Goal: Transaction & Acquisition: Purchase product/service

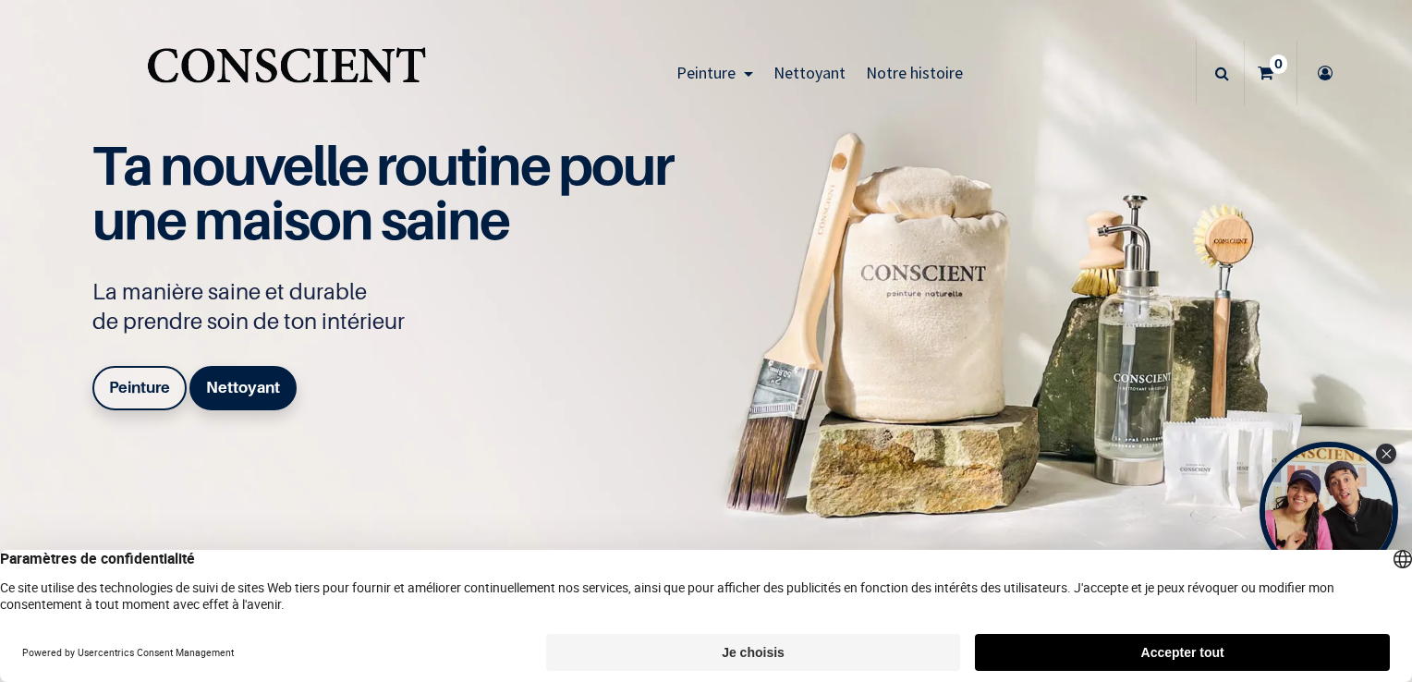
click at [1114, 663] on button "Accepter tout" at bounding box center [1182, 652] width 415 height 37
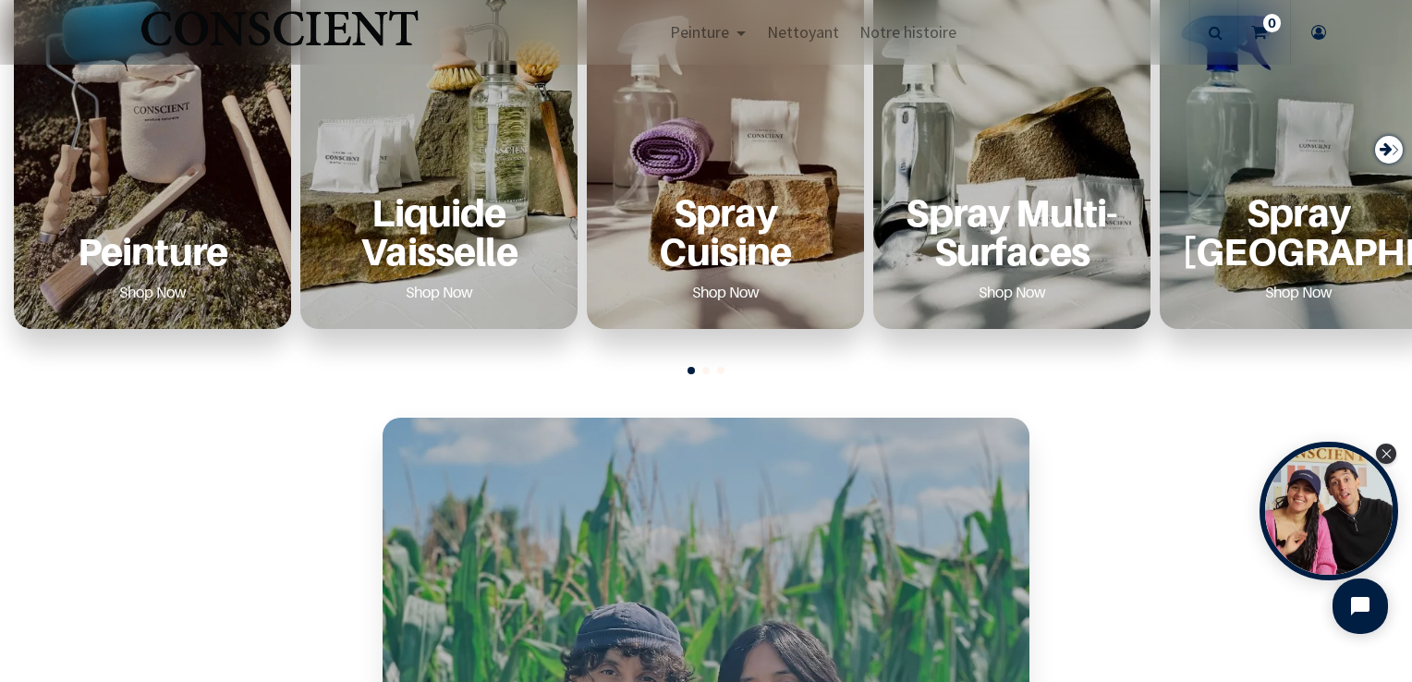
scroll to position [813, 0]
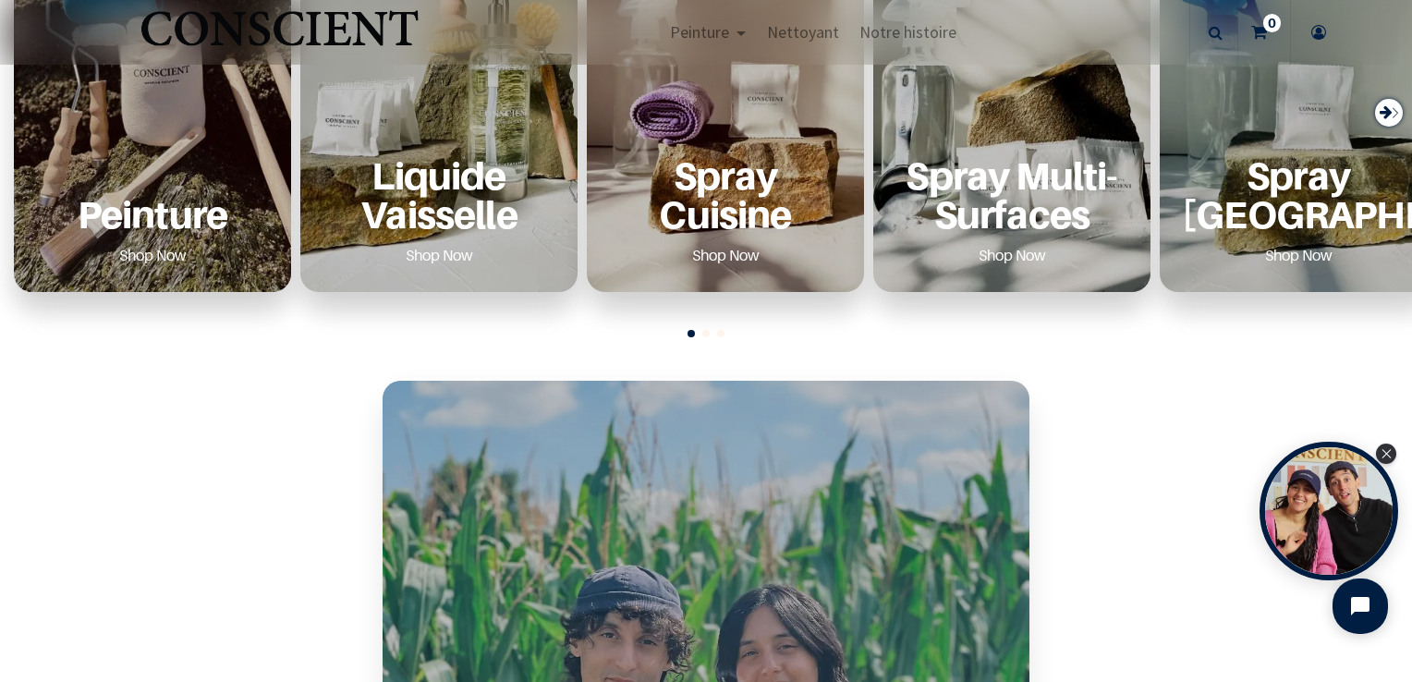
click at [132, 212] on p "Peinture" at bounding box center [152, 214] width 233 height 38
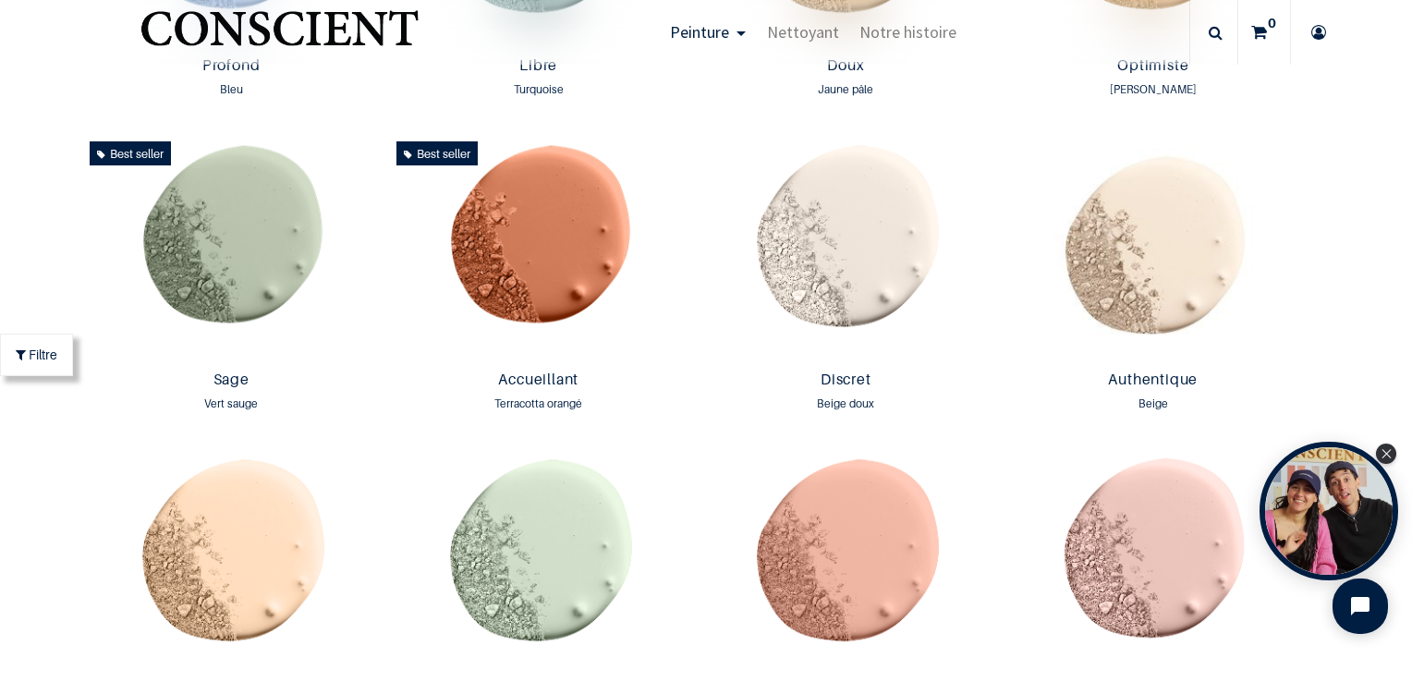
scroll to position [1477, 0]
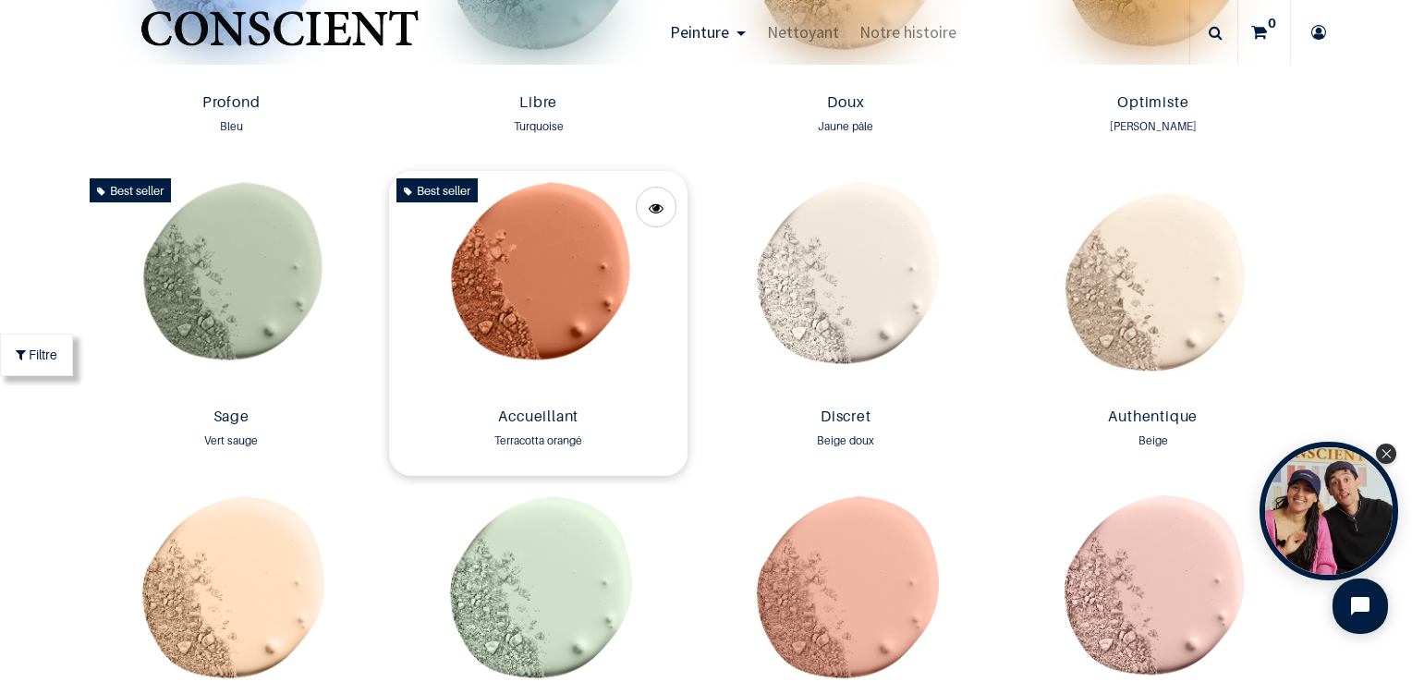
click at [591, 315] on img at bounding box center [538, 285] width 298 height 229
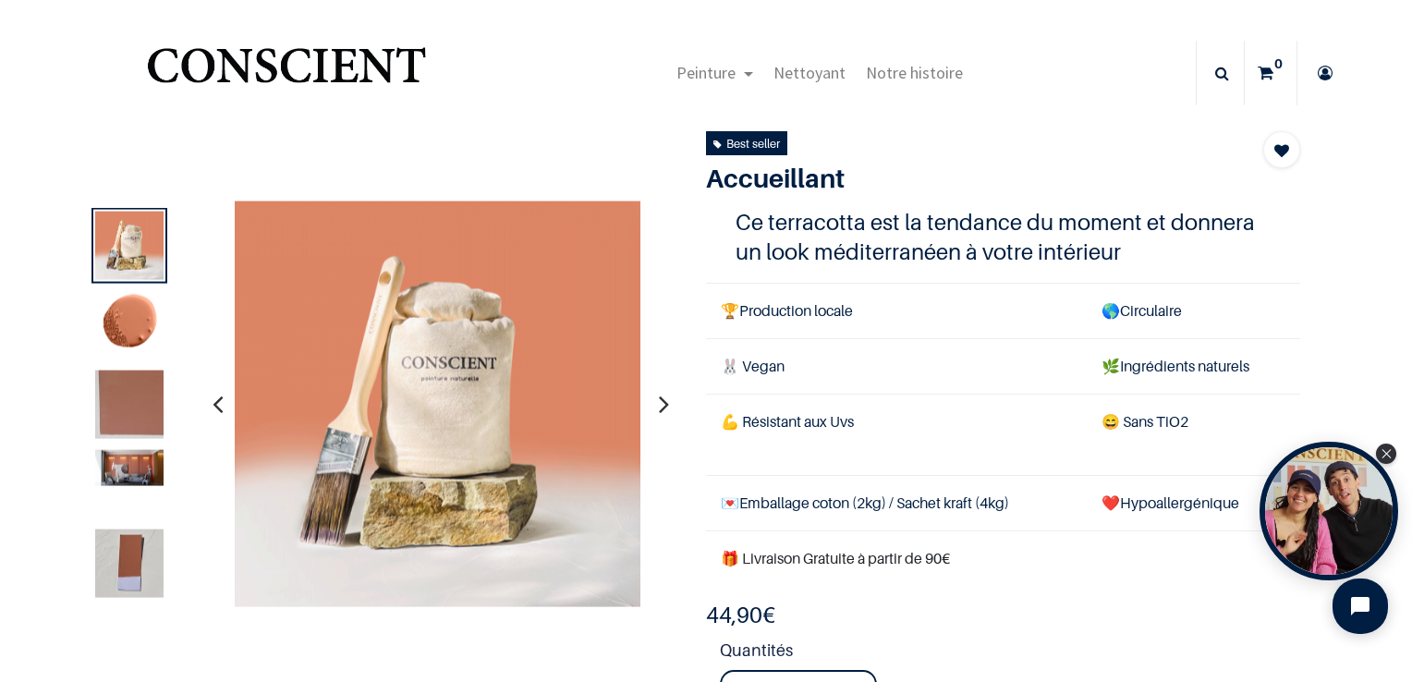
click at [145, 406] on img at bounding box center [129, 404] width 68 height 68
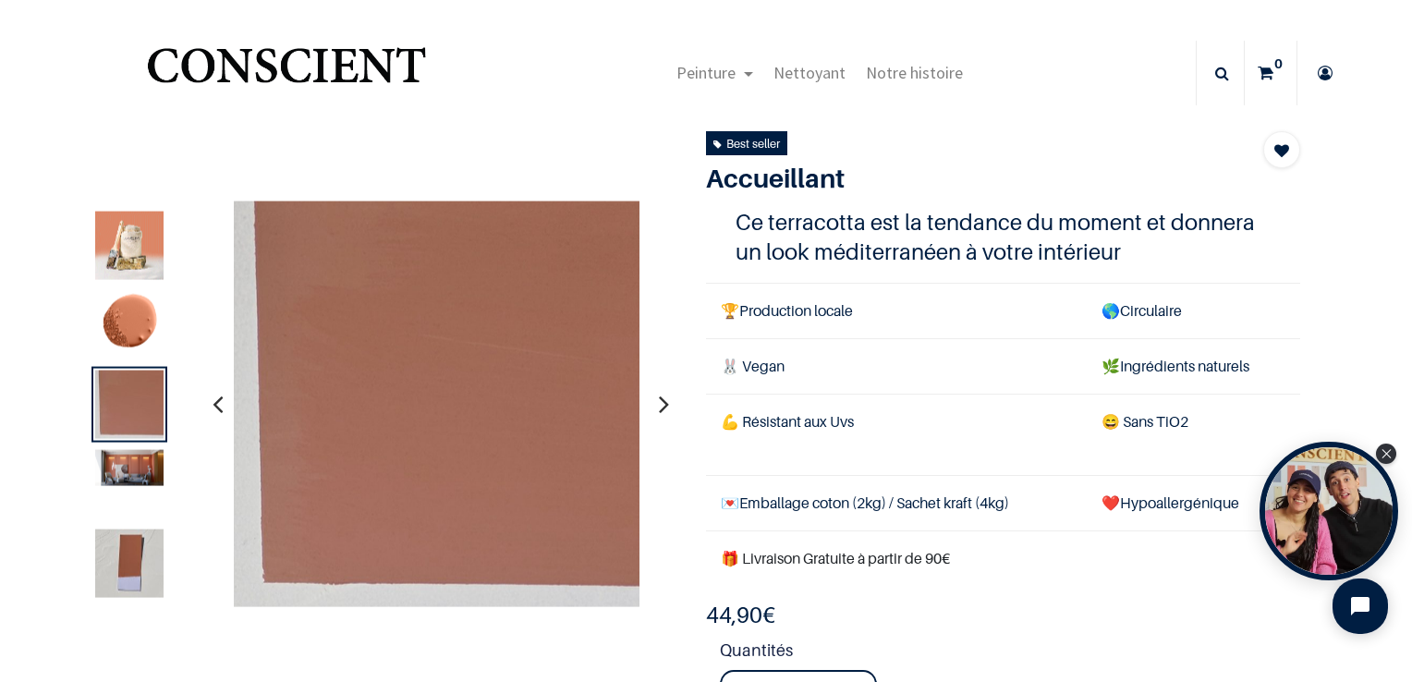
click at [659, 416] on icon "button" at bounding box center [664, 404] width 10 height 50
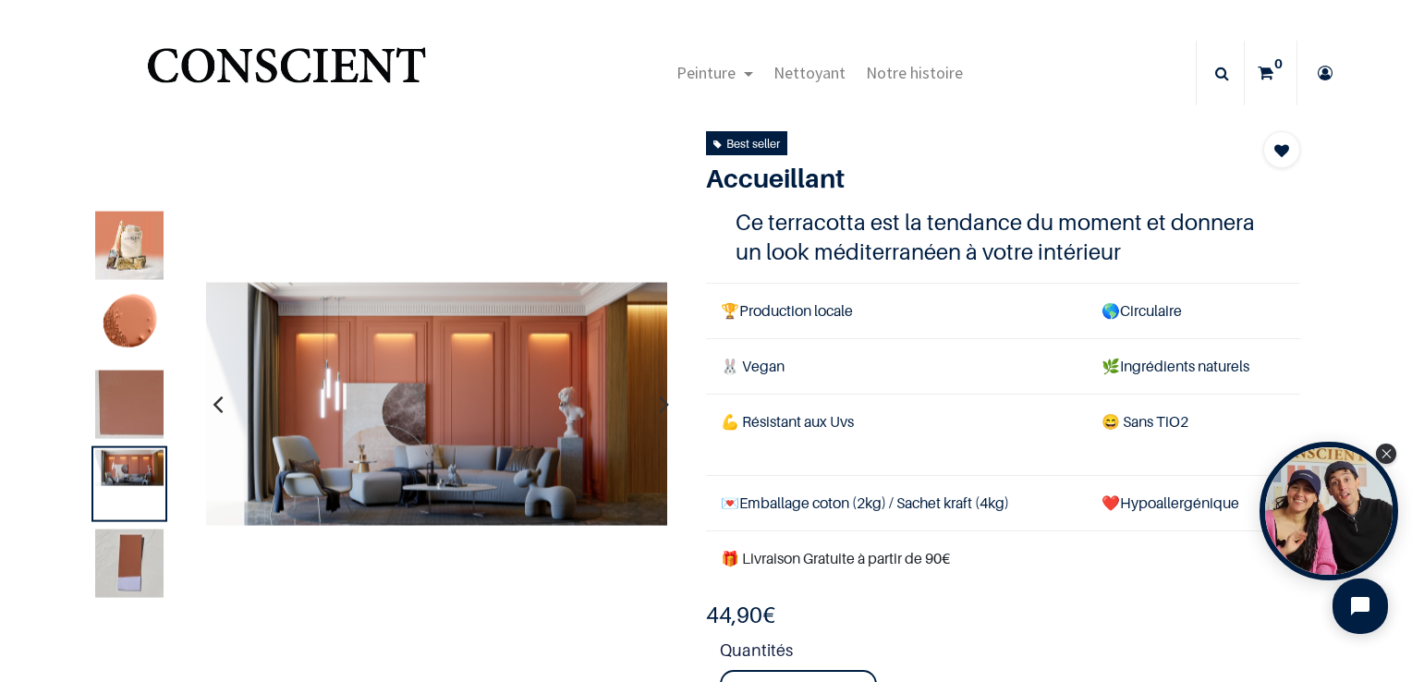
click at [139, 552] on img at bounding box center [129, 563] width 68 height 68
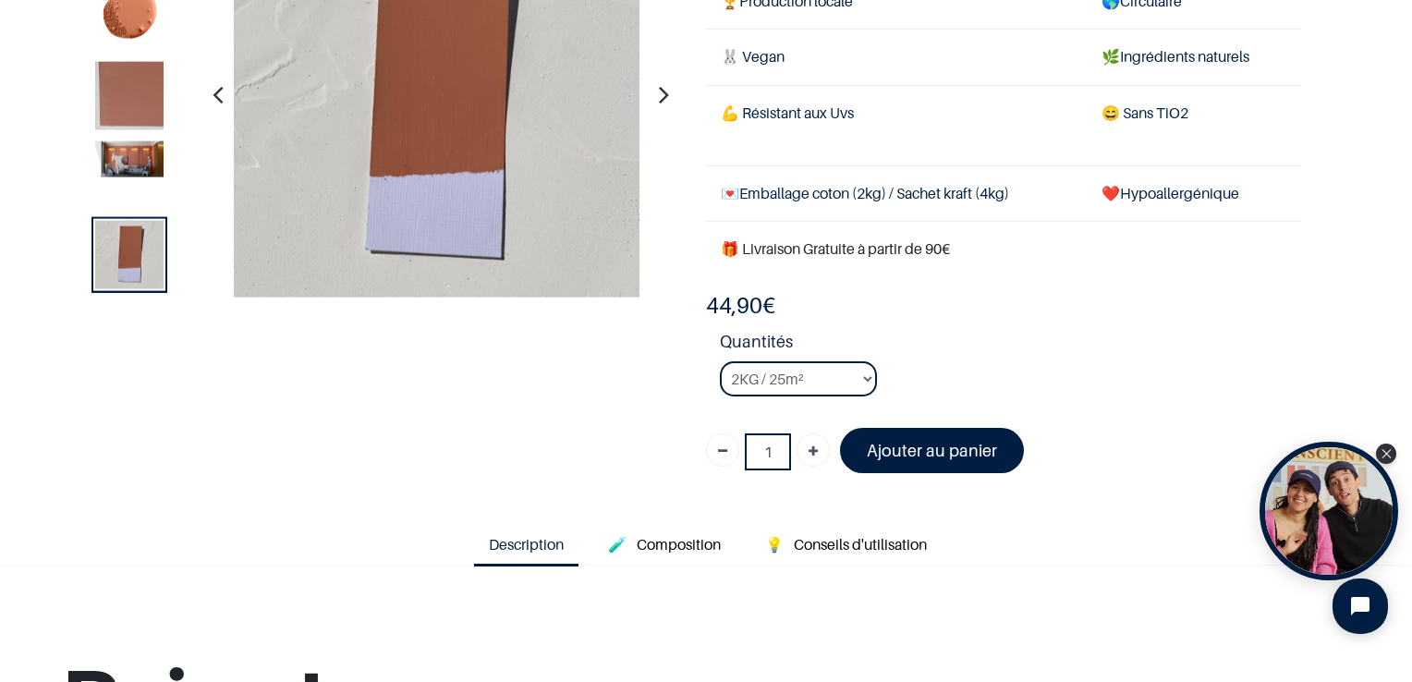
scroll to position [222, 0]
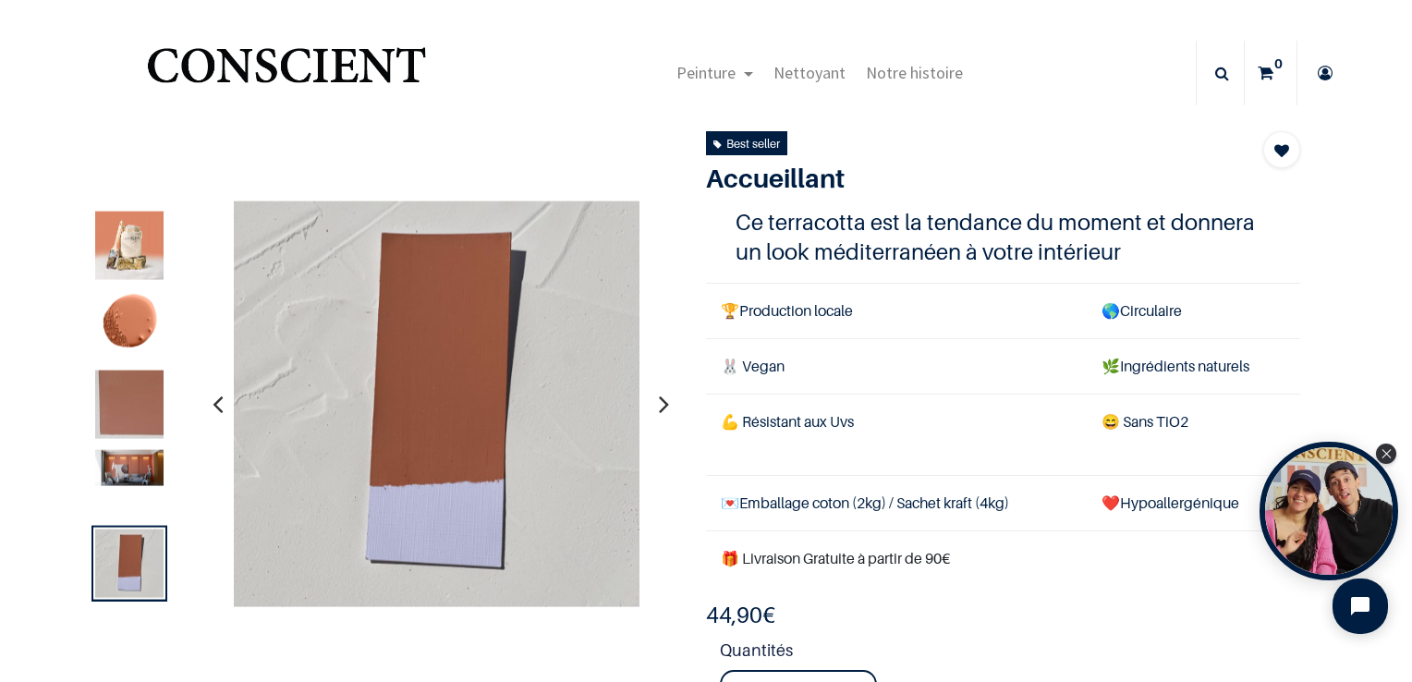
click at [125, 292] on img at bounding box center [129, 325] width 68 height 68
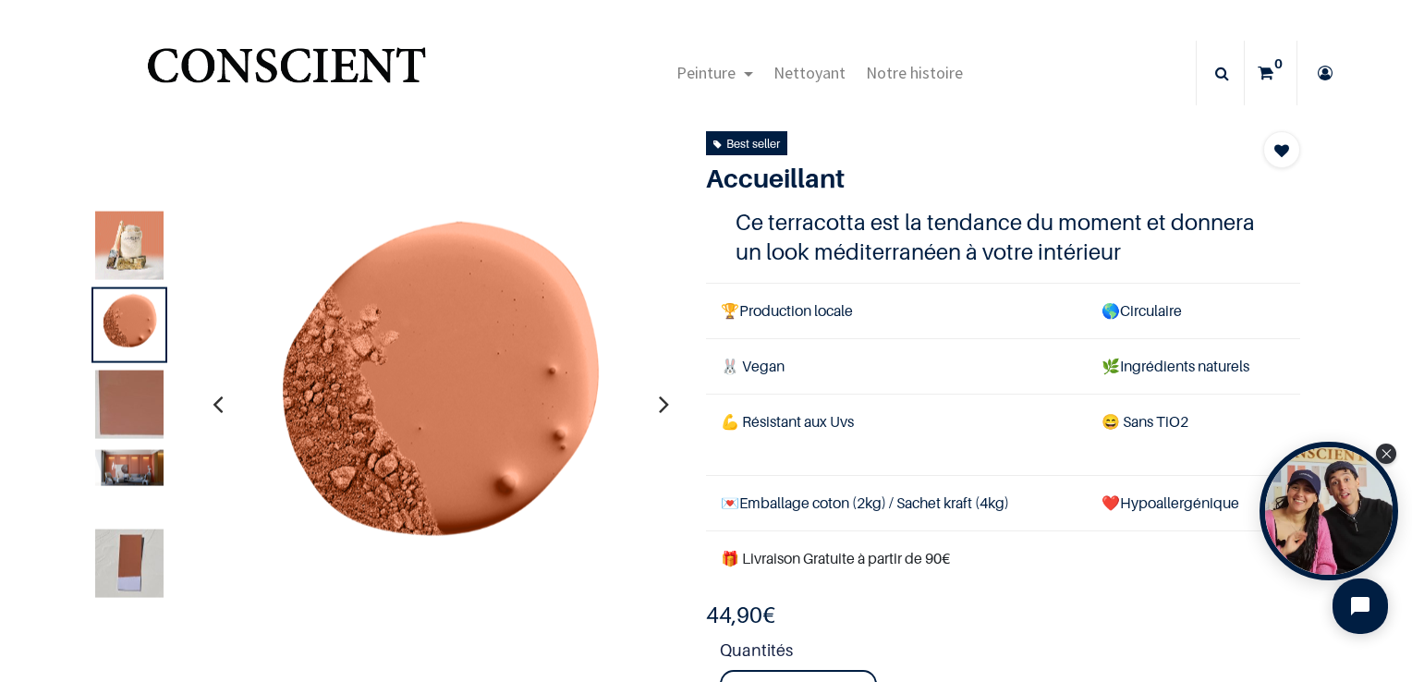
click at [133, 388] on img at bounding box center [129, 404] width 68 height 68
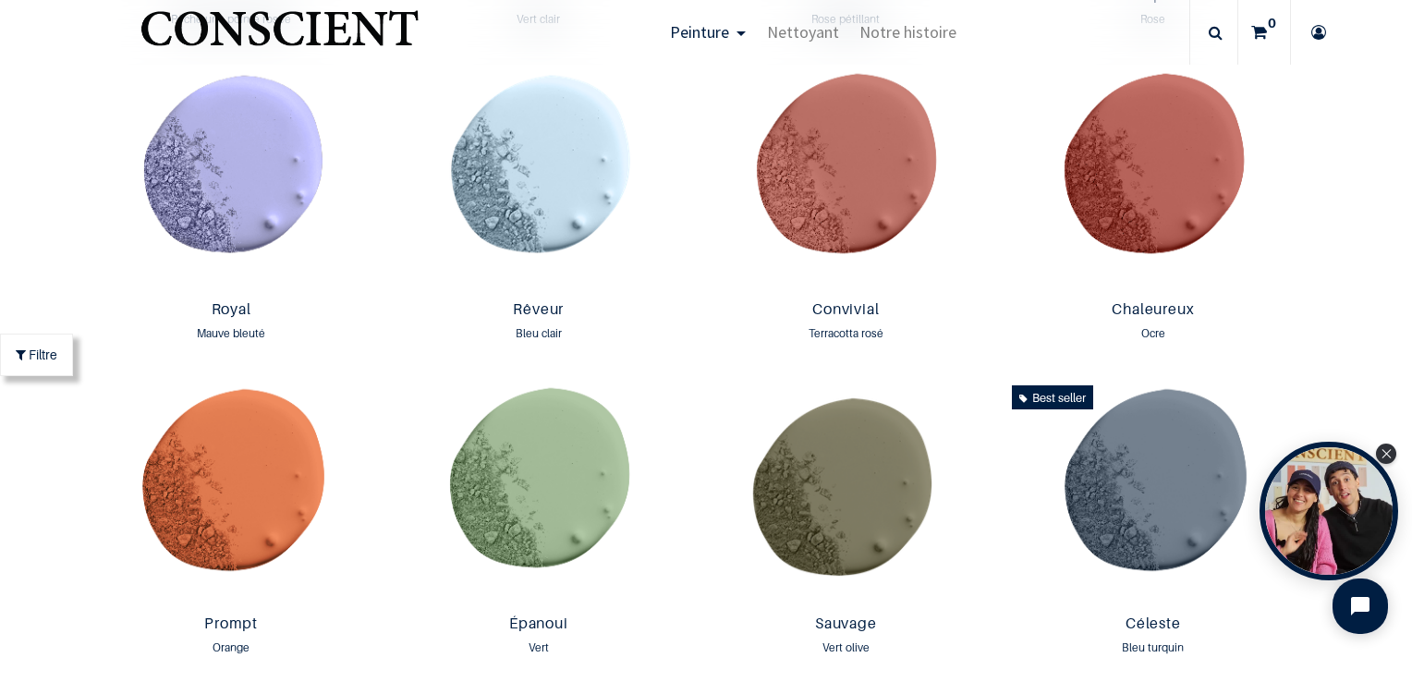
scroll to position [2217, 0]
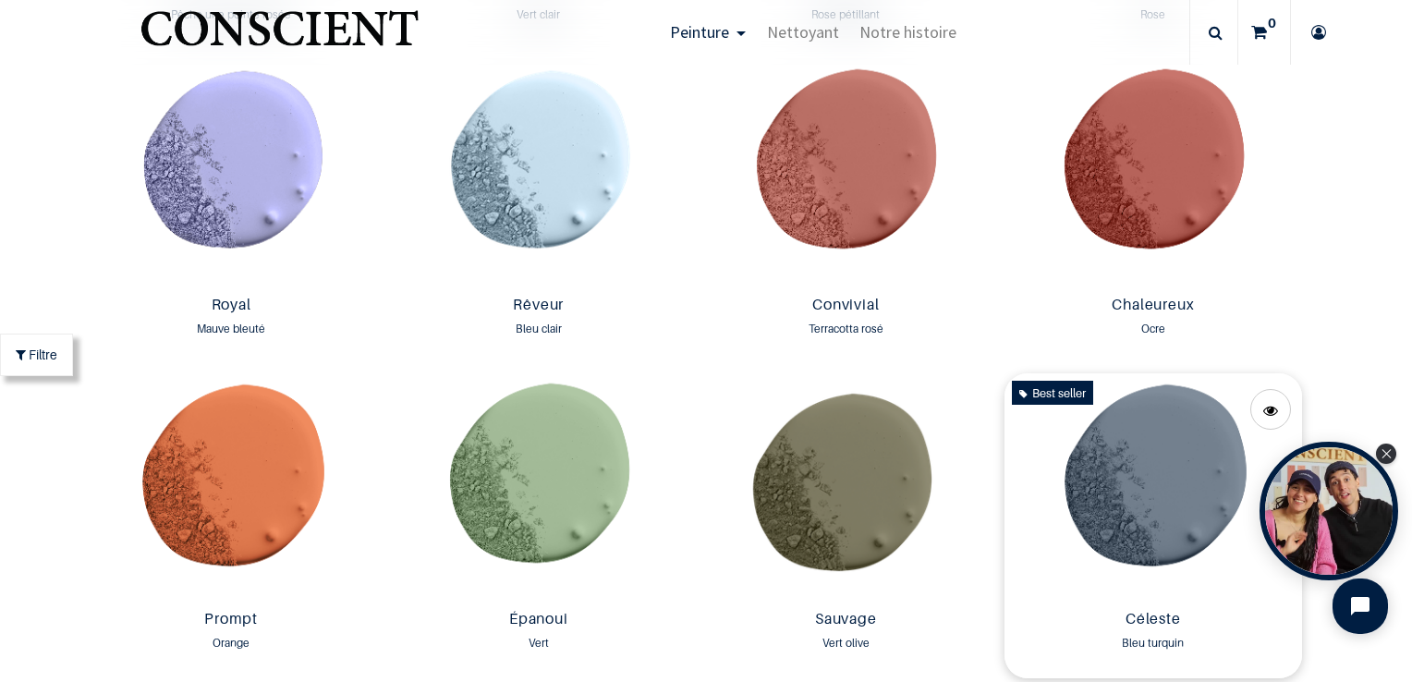
click at [1173, 486] on img at bounding box center [1153, 487] width 298 height 229
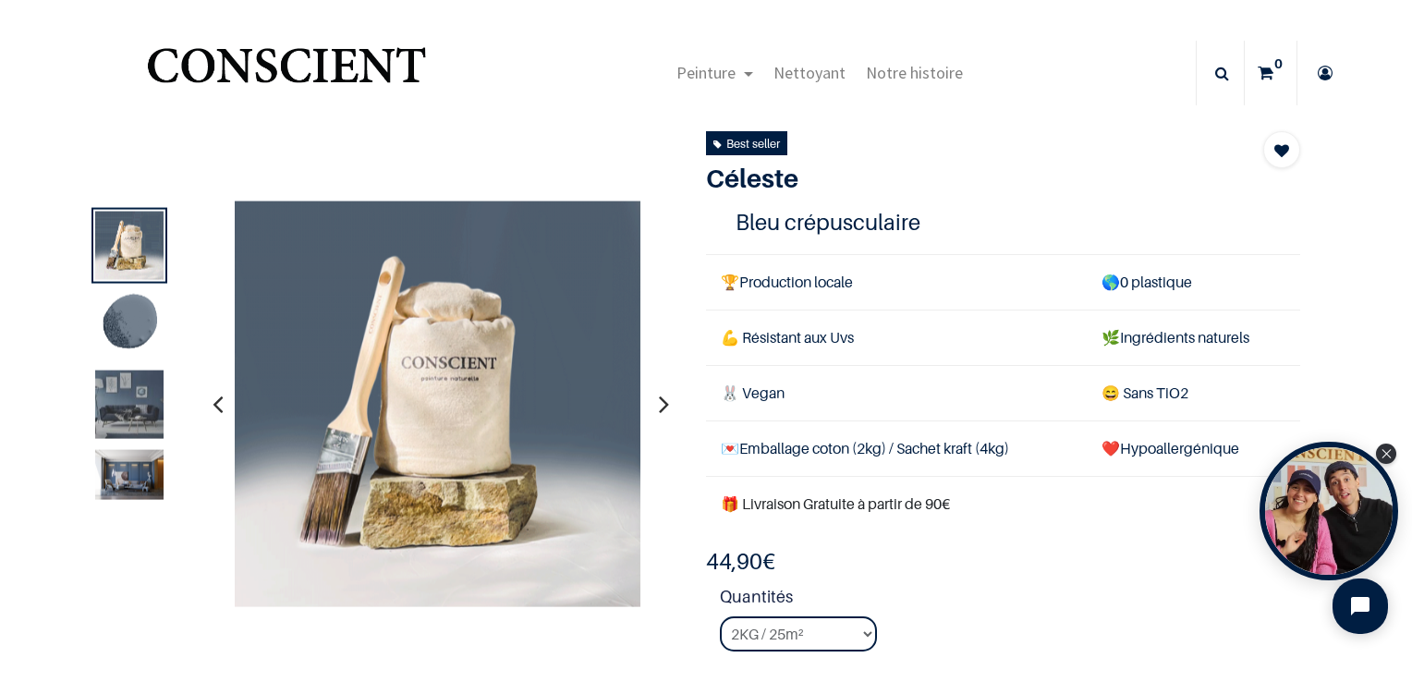
click at [129, 401] on img at bounding box center [129, 404] width 68 height 68
